Goal: Task Accomplishment & Management: Manage account settings

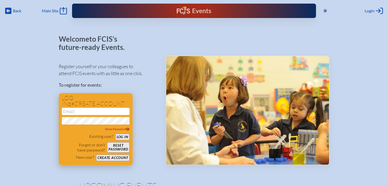
type input "[EMAIL_ADDRESS][DOMAIN_NAME]"
click at [118, 136] on button "Log in" at bounding box center [123, 137] width 14 height 6
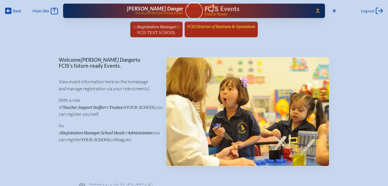
click at [224, 27] on span "FCIS Director of Business & Operations" at bounding box center [221, 26] width 68 height 5
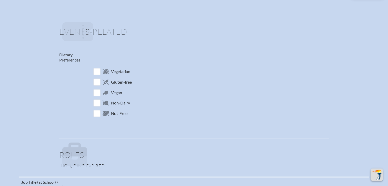
scroll to position [257, 0]
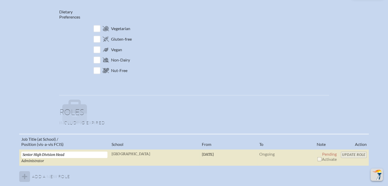
click at [320, 159] on input "checkbox" at bounding box center [320, 159] width 4 height 4
checkbox input "true"
click at [356, 155] on input "Update Role" at bounding box center [354, 154] width 26 height 6
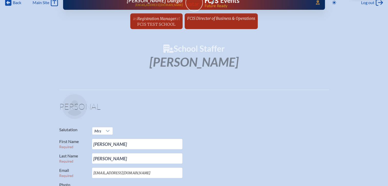
scroll to position [0, 0]
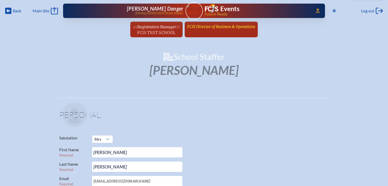
click at [226, 28] on span "FCIS Director of Business & Operations" at bounding box center [221, 26] width 68 height 5
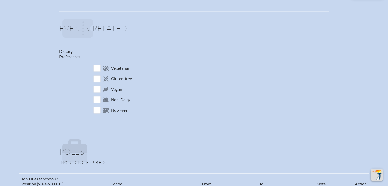
scroll to position [282, 0]
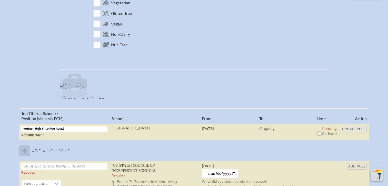
click at [318, 131] on input "checkbox" at bounding box center [320, 133] width 4 height 4
checkbox input "true"
click at [349, 127] on input "Update Role" at bounding box center [354, 129] width 26 height 6
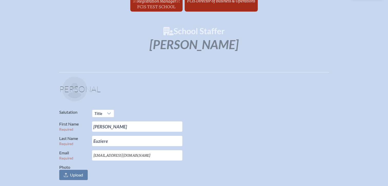
scroll to position [0, 0]
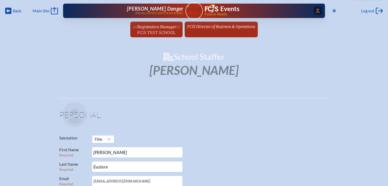
click at [316, 13] on span "Access Users..." at bounding box center [318, 11] width 8 height 8
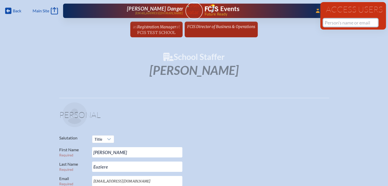
click at [332, 25] on input "text" at bounding box center [351, 23] width 54 height 8
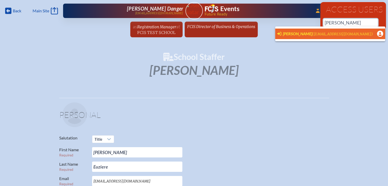
scroll to position [0, 4]
click at [293, 35] on span "[PERSON_NAME]" at bounding box center [298, 33] width 30 height 5
type input "[EMAIL_ADDRESS][DOMAIN_NAME]"
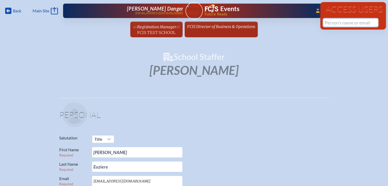
scroll to position [0, 0]
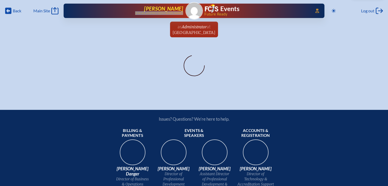
drag, startPoint x: 0, startPoint y: 0, endPoint x: 141, endPoint y: 14, distance: 141.9
click at [141, 14] on div "Access Users... [PERSON_NAME] [EMAIL_ADDRESS][DOMAIN_NAME] Events Future Ready" at bounding box center [194, 11] width 261 height 14
copy p "[EMAIL_ADDRESS][DOMAIN_NAME]"
